Goal: Check status: Check status

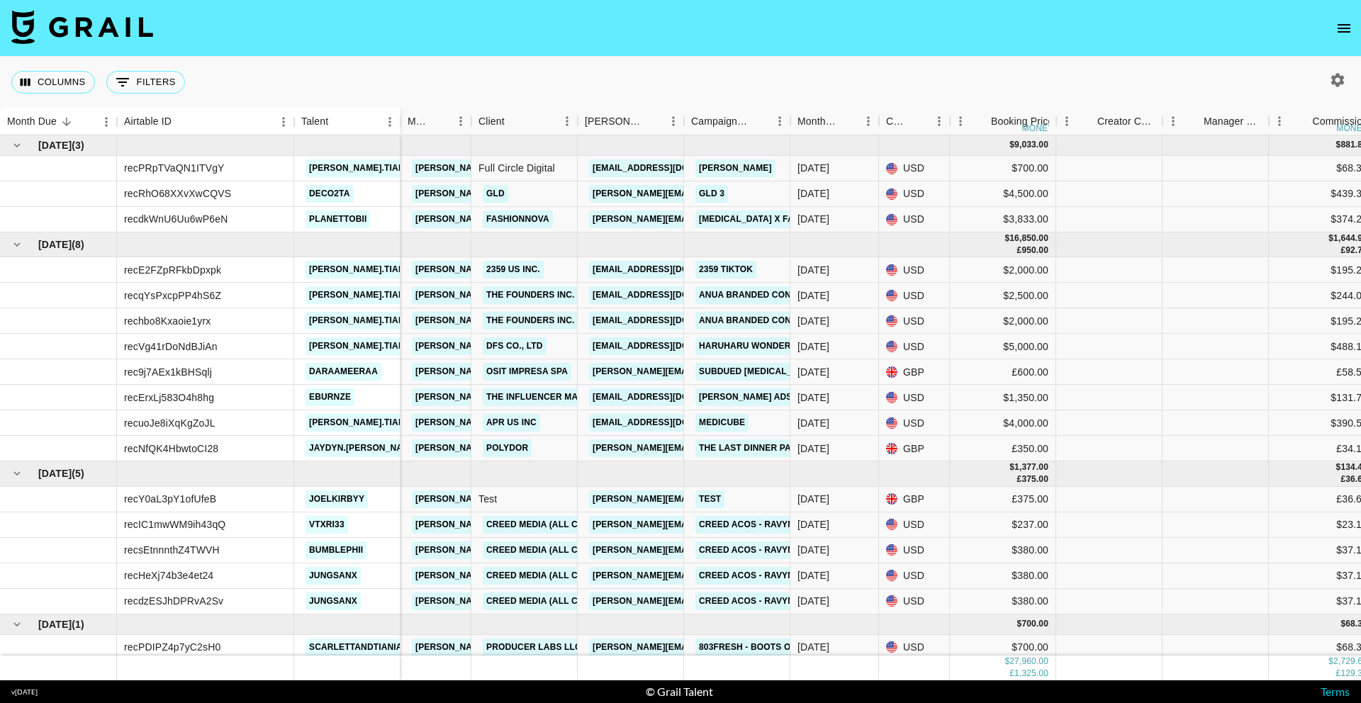
click at [1330, 33] on button "open drawer" at bounding box center [1343, 28] width 28 height 28
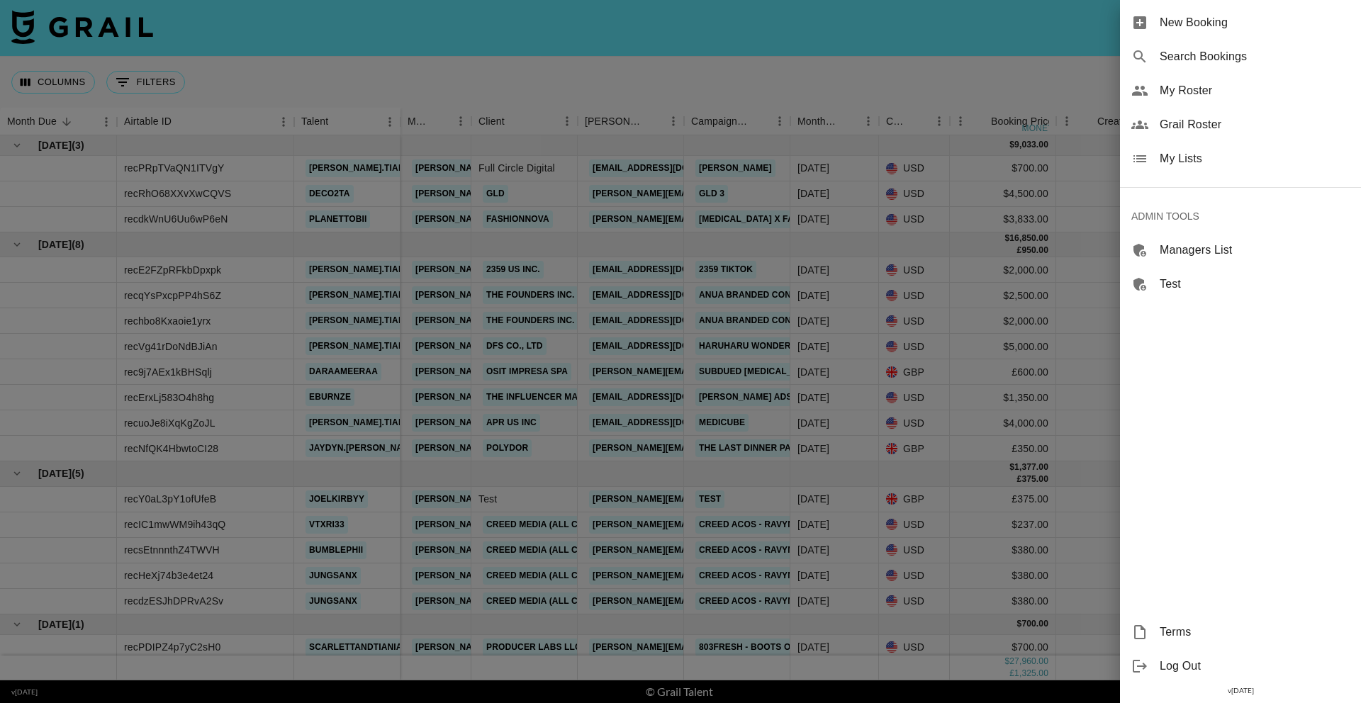
click at [1199, 57] on span "Search Bookings" at bounding box center [1254, 56] width 190 height 17
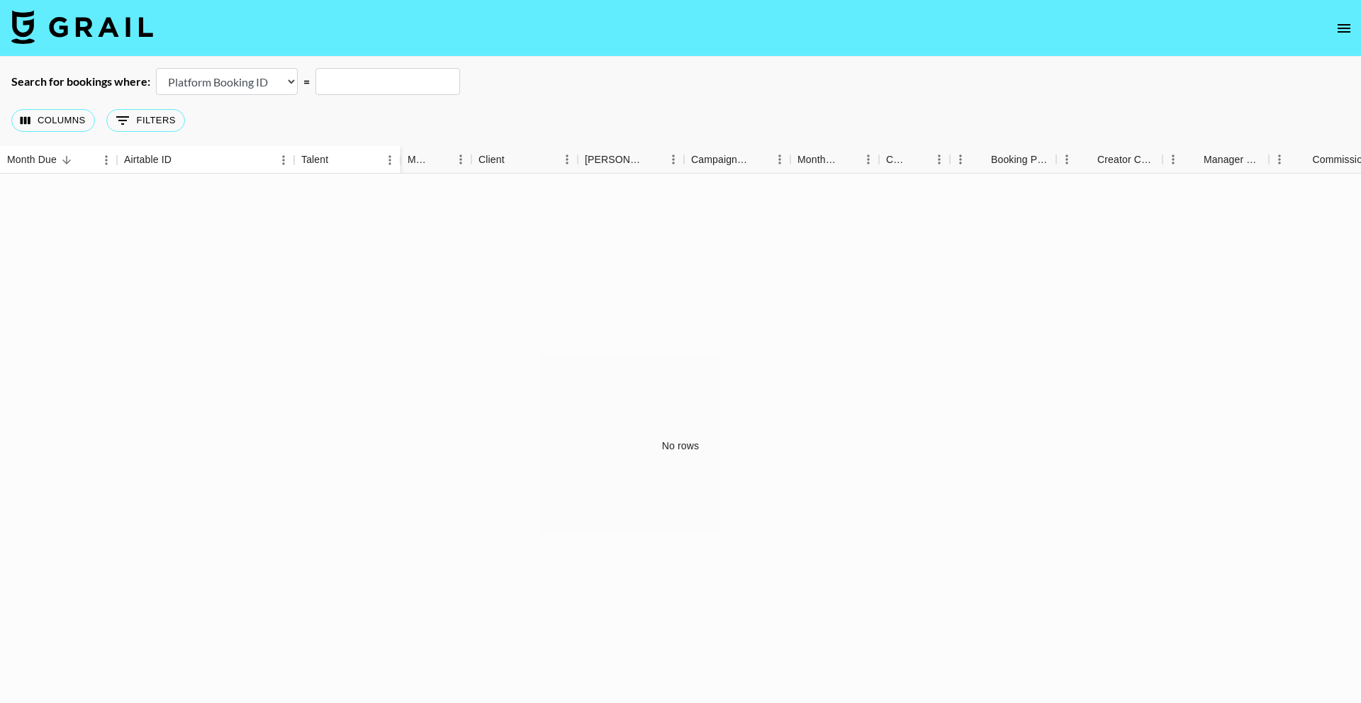
drag, startPoint x: 323, startPoint y: 83, endPoint x: 277, endPoint y: 83, distance: 46.1
click at [323, 83] on input "text" at bounding box center [387, 81] width 145 height 27
click at [277, 83] on select "Airtable Booking ID Platform Booking ID Platform Campaign ID" at bounding box center [227, 81] width 142 height 27
select select "airtableId"
click at [376, 85] on input "text" at bounding box center [387, 81] width 145 height 27
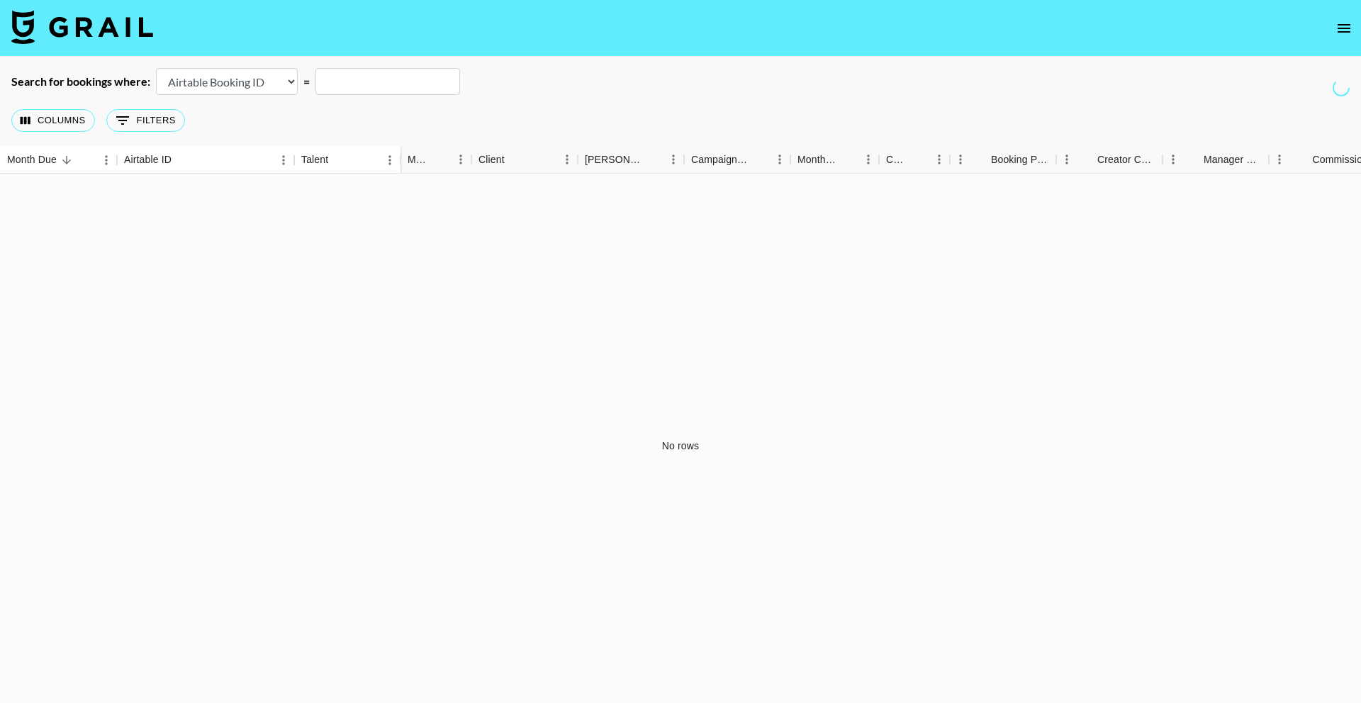
paste input "recJa7q9V3GUj3oat"
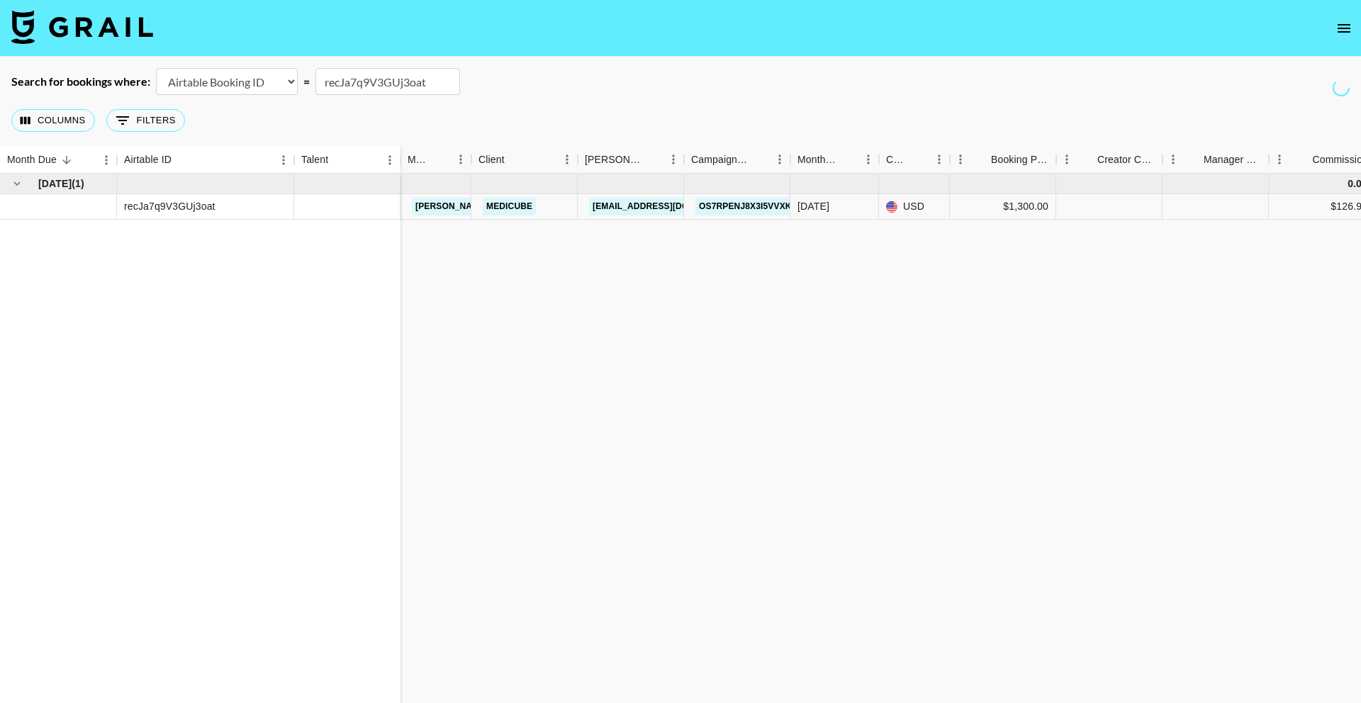
type input "recJa7q9V3GUj3oat"
click at [607, 207] on link "[EMAIL_ADDRESS][DOMAIN_NAME]" at bounding box center [668, 207] width 159 height 18
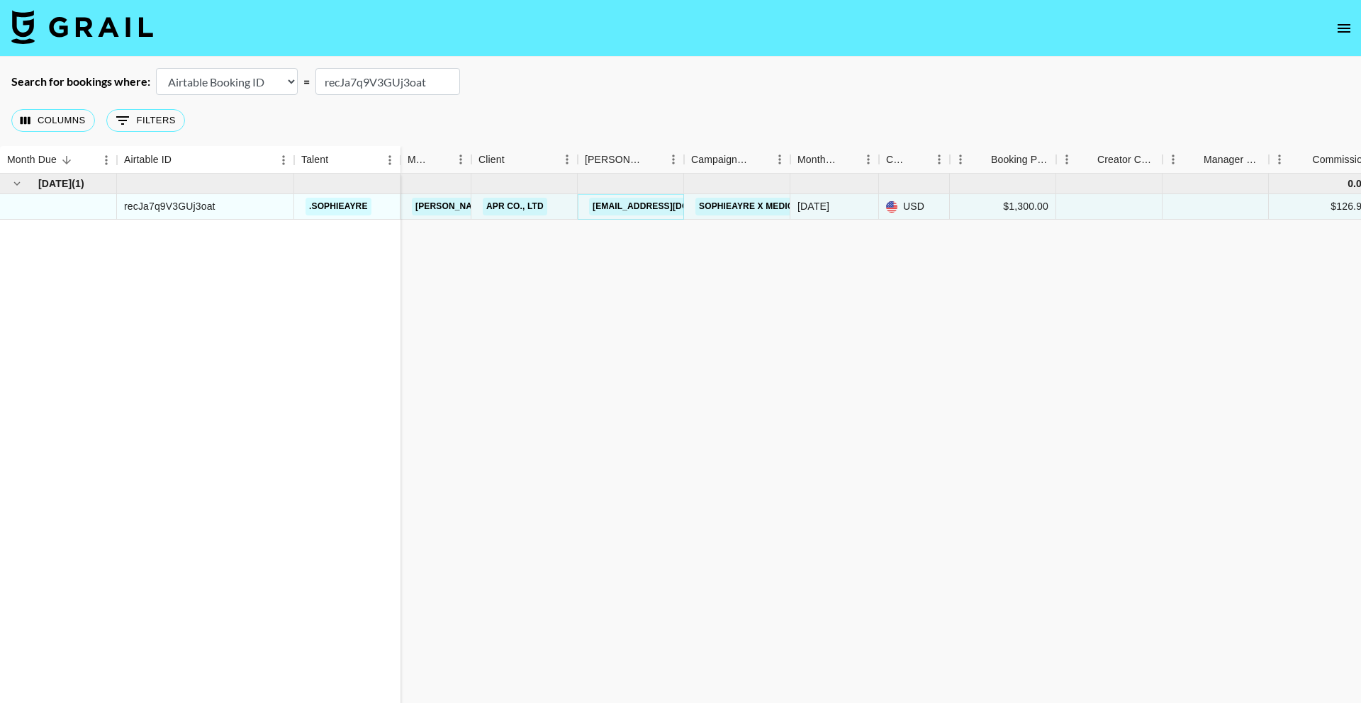
click at [630, 203] on link "[EMAIL_ADDRESS][DOMAIN_NAME]" at bounding box center [668, 207] width 159 height 18
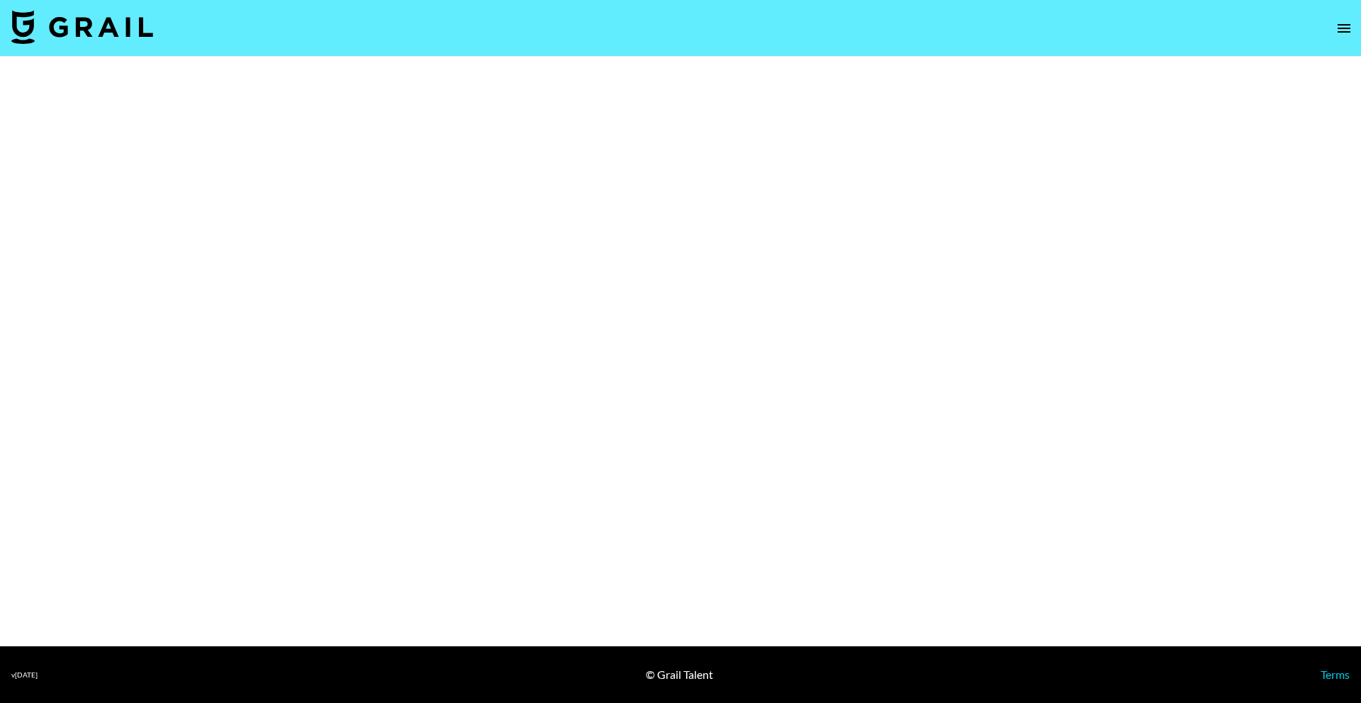
select select "Brand"
